Goal: Task Accomplishment & Management: Manage account settings

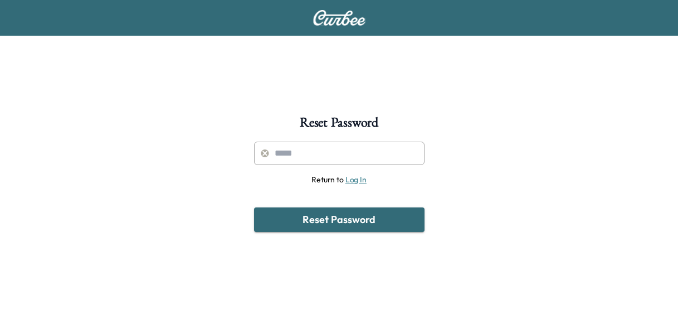
click at [302, 150] on input "text" at bounding box center [339, 152] width 170 height 23
click at [254, 207] on button "Reset Password" at bounding box center [339, 219] width 170 height 25
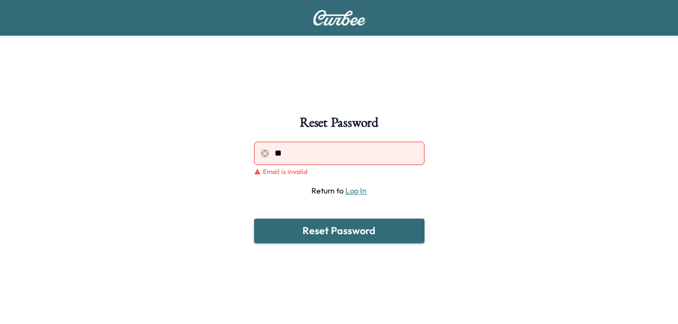
type input "*"
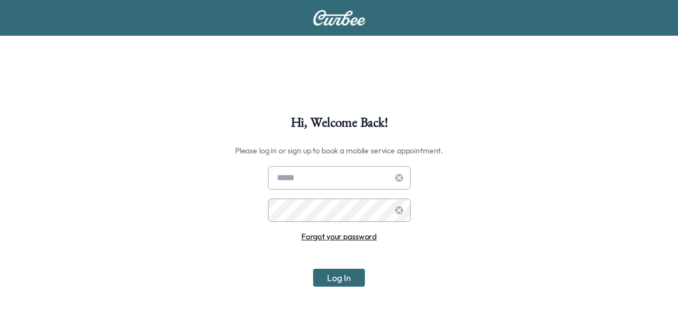
click at [155, 84] on div "Hi, Welcome Back! Please log in or sign up to book a mobile service appointment…" at bounding box center [339, 219] width 678 height 439
click at [321, 188] on input "text" at bounding box center [339, 177] width 143 height 23
drag, startPoint x: 226, startPoint y: 231, endPoint x: 228, endPoint y: 217, distance: 13.5
click at [226, 231] on div "Hi, Welcome Back! Please log in or sign up to book a mobile service appointment…" at bounding box center [339, 278] width 678 height 324
click at [292, 173] on input "text" at bounding box center [339, 177] width 143 height 23
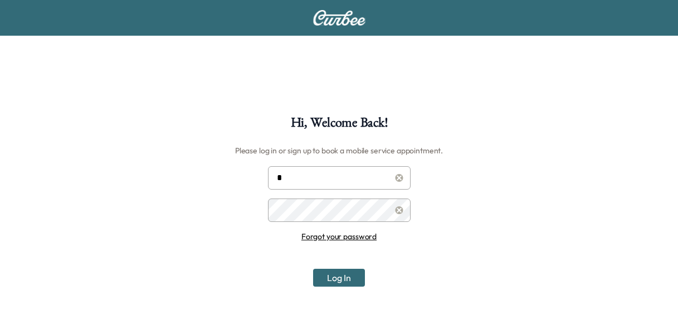
type input "**********"
click at [359, 277] on button "Log In" at bounding box center [339, 277] width 52 height 18
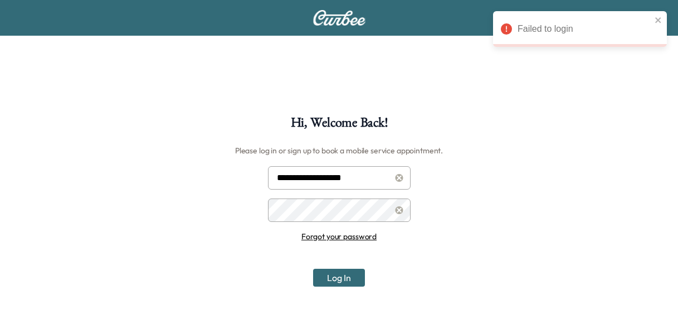
click at [544, 36] on div "Failed to login" at bounding box center [575, 29] width 157 height 20
click at [660, 23] on icon "close" at bounding box center [658, 20] width 8 height 9
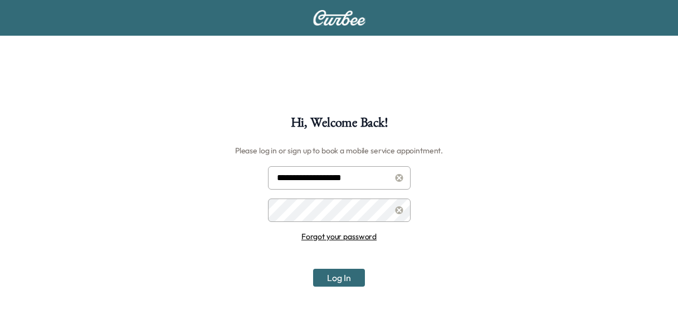
click at [353, 234] on link "Forgot your password" at bounding box center [338, 236] width 75 height 10
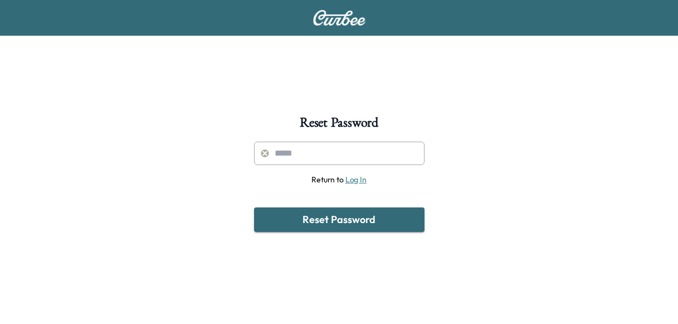
click at [344, 161] on input "text" at bounding box center [339, 152] width 170 height 23
type input "**********"
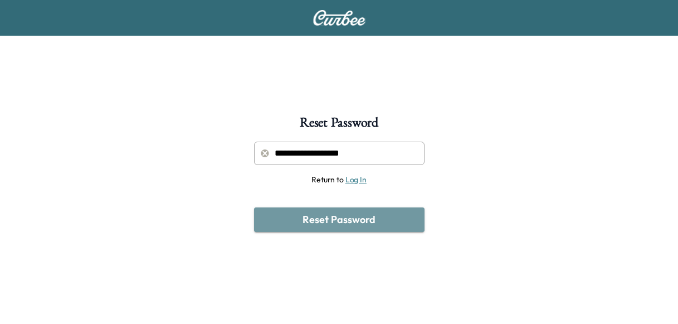
click at [337, 225] on button "Reset Password" at bounding box center [339, 219] width 170 height 25
